Goal: Task Accomplishment & Management: Manage account settings

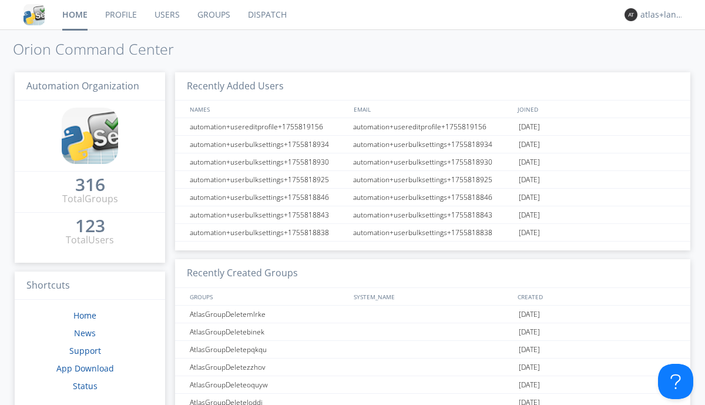
click at [121, 15] on link "Profile" at bounding box center [120, 14] width 49 height 29
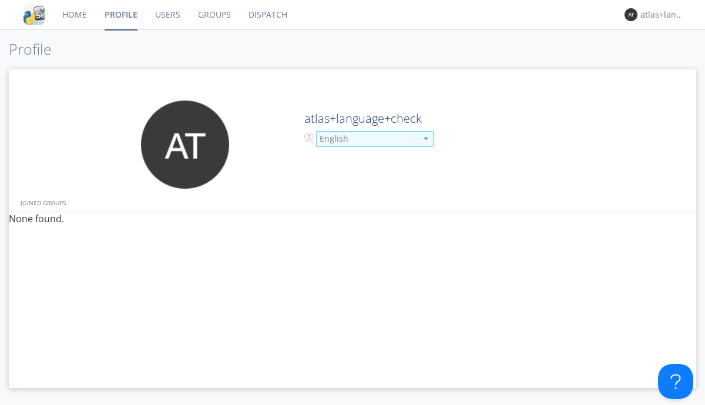
click at [367, 139] on div "English" at bounding box center [368, 139] width 97 height 12
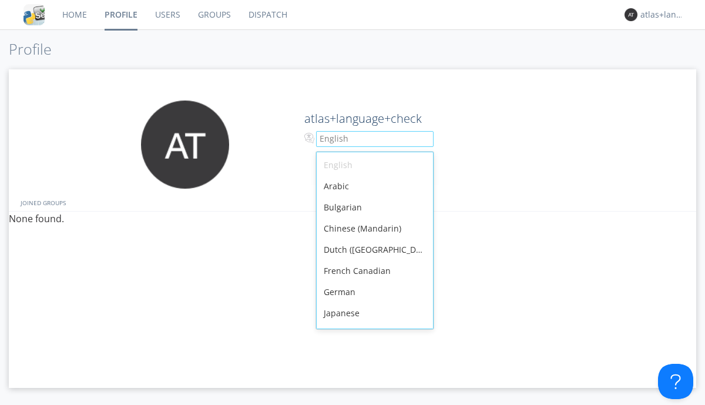
click at [372, 260] on div "French Canadian" at bounding box center [375, 270] width 116 height 21
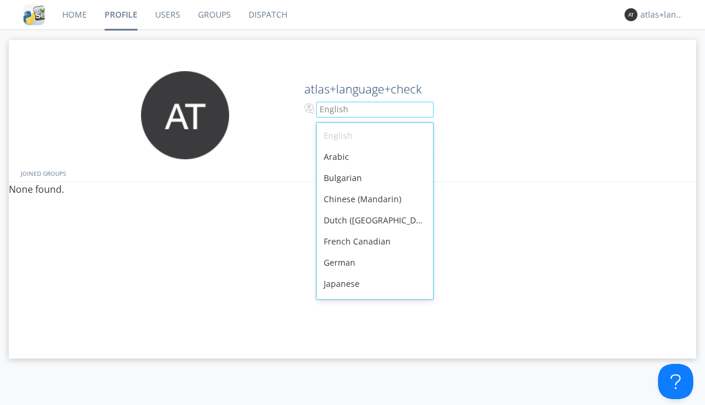
click at [167, 15] on link "Users" at bounding box center [167, 14] width 43 height 29
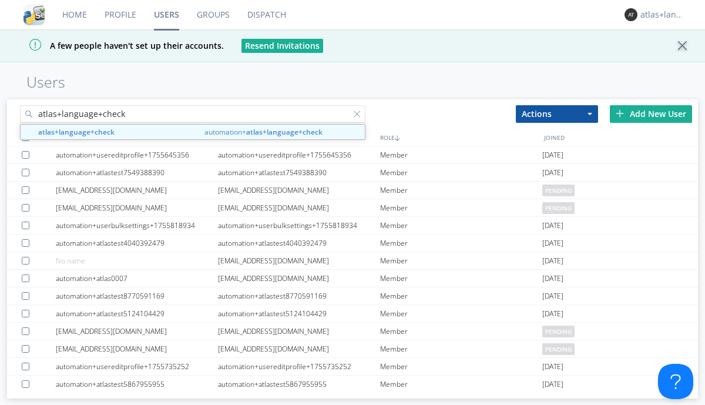
type input "atlas+language+check"
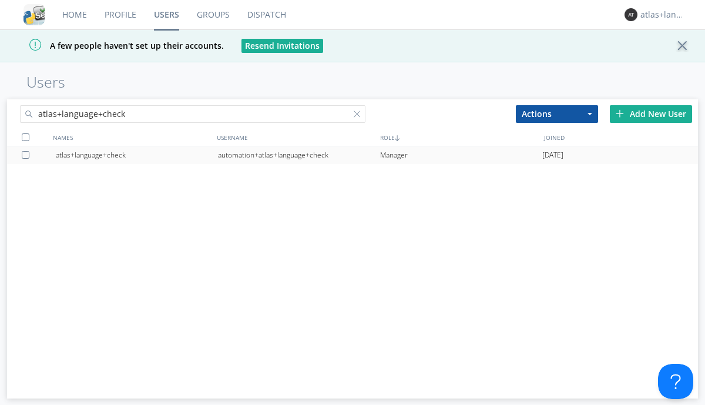
click at [299, 155] on div "automation+atlas+language+check" at bounding box center [299, 155] width 162 height 18
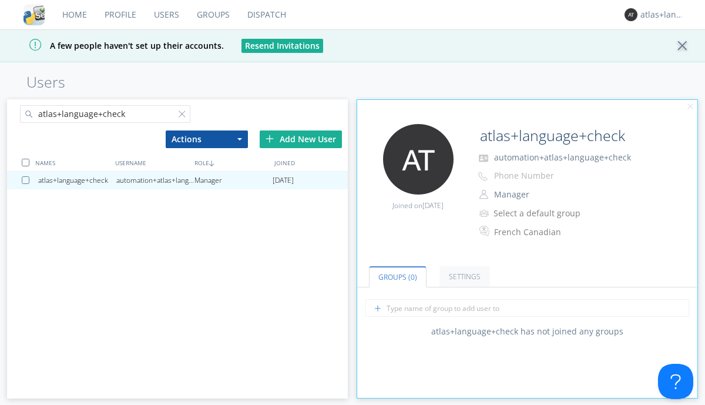
click at [120, 15] on link "Profile" at bounding box center [120, 14] width 49 height 29
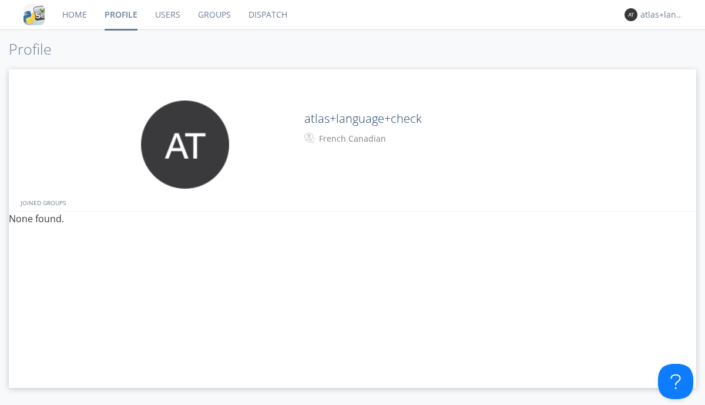
click at [367, 139] on div "French Canadian" at bounding box center [368, 139] width 98 height 12
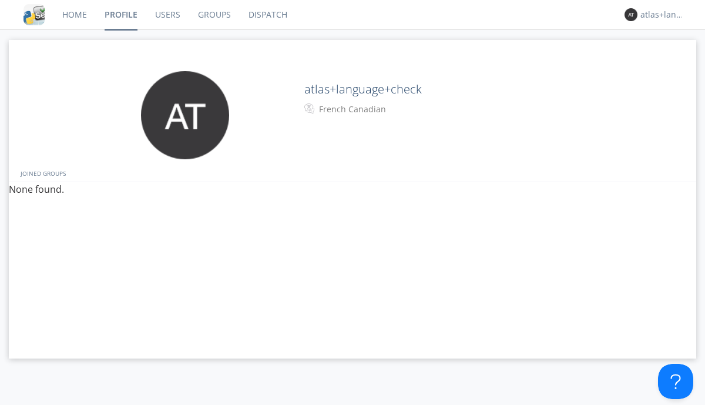
click at [167, 15] on link "Users" at bounding box center [167, 14] width 43 height 29
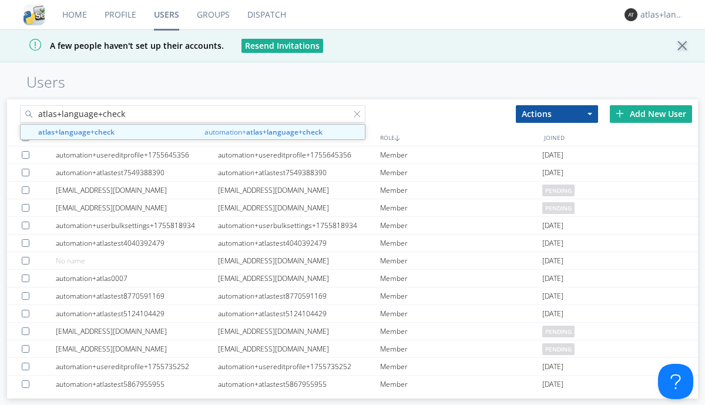
type input "atlas+language+check"
